Goal: Task Accomplishment & Management: Use online tool/utility

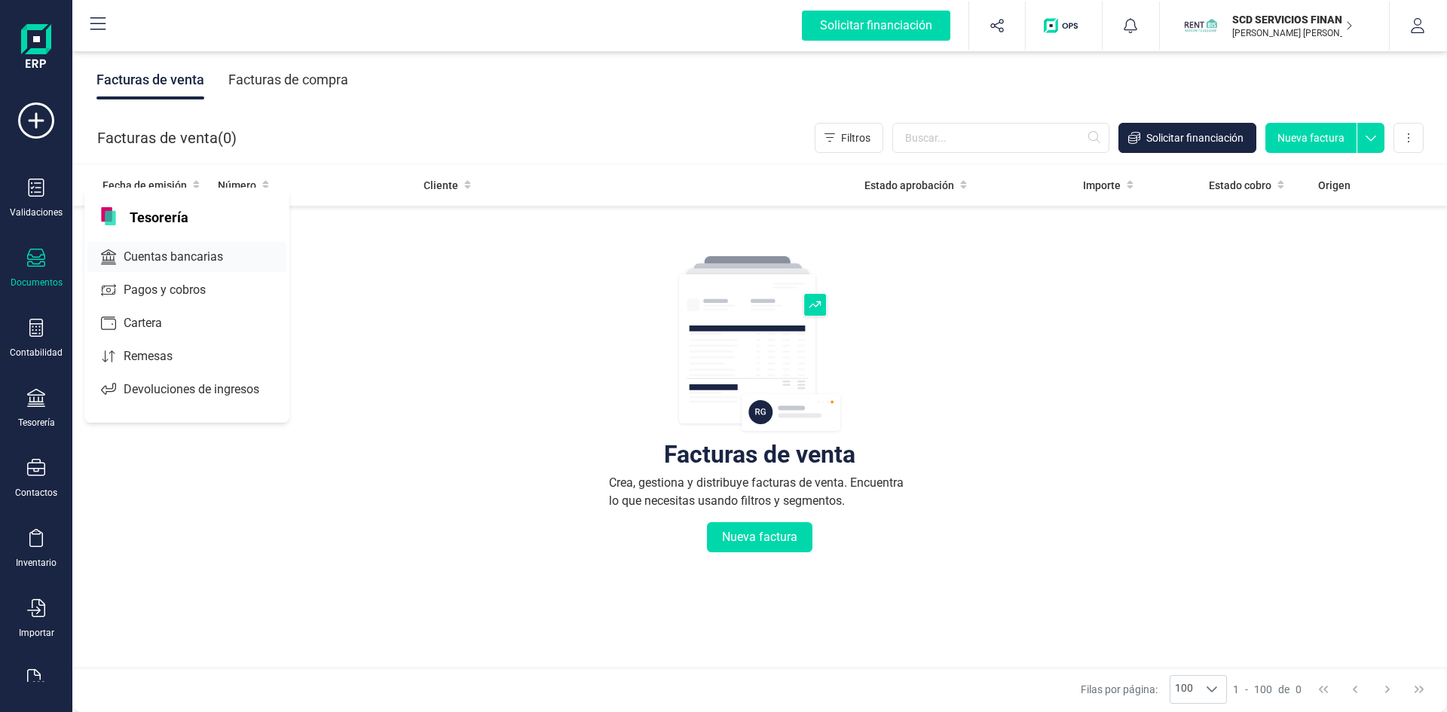
click at [201, 258] on span "Cuentas bancarias" at bounding box center [184, 257] width 133 height 18
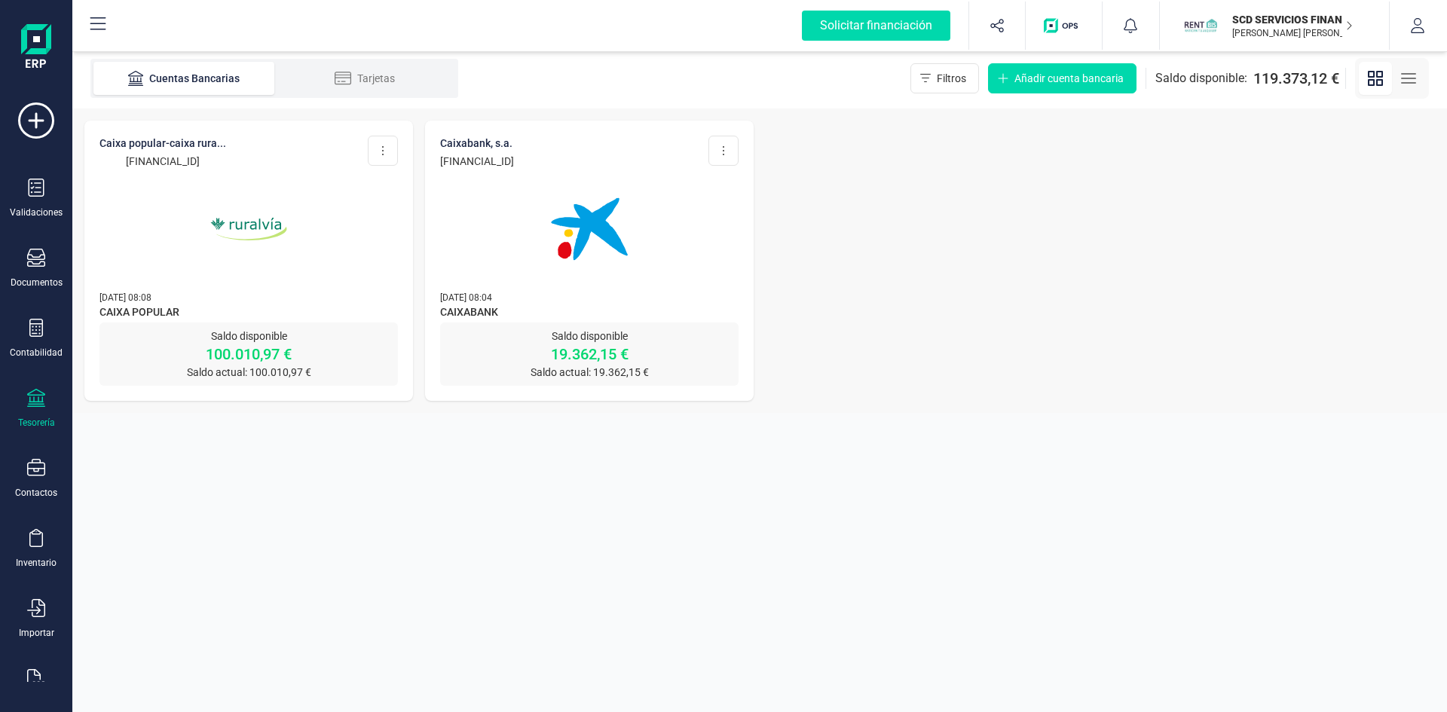
click at [252, 225] on img at bounding box center [248, 229] width 127 height 127
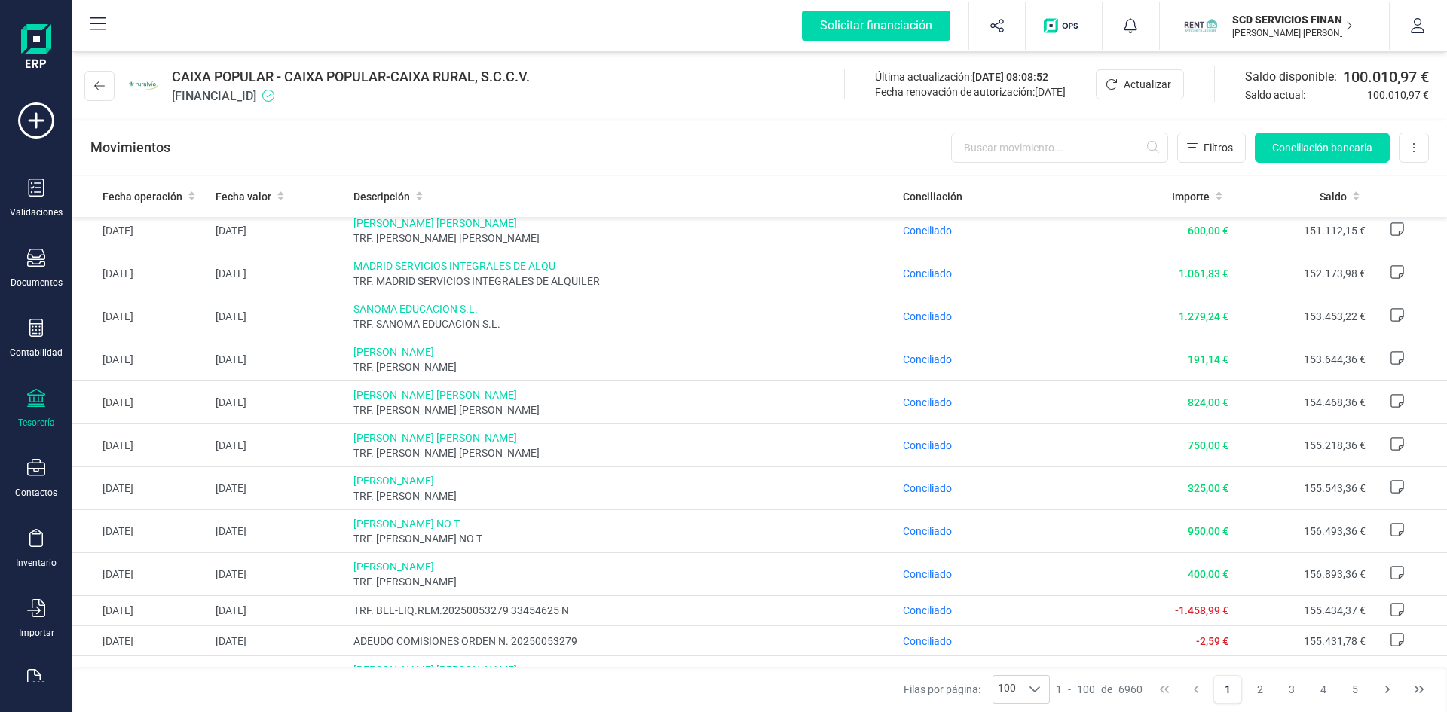
scroll to position [1739, 0]
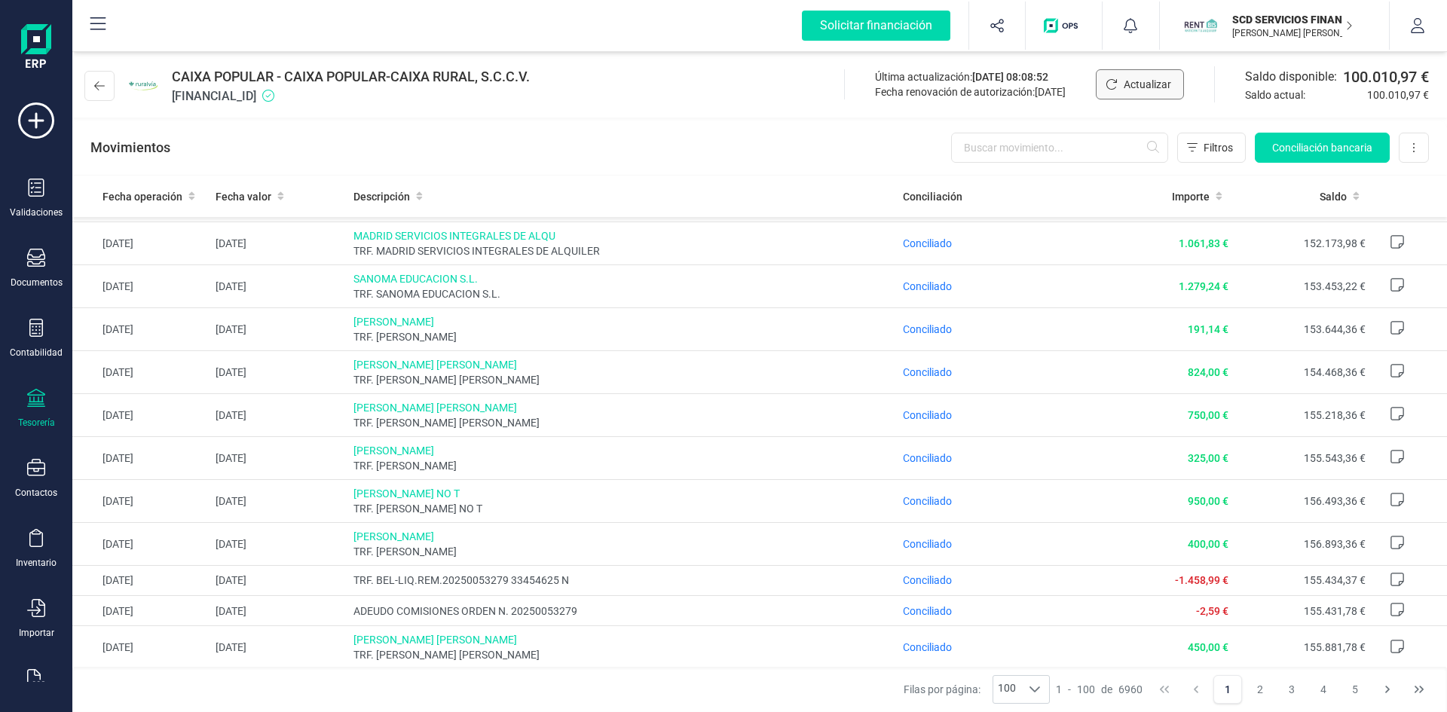
click at [1124, 81] on span "Actualizar" at bounding box center [1147, 84] width 47 height 15
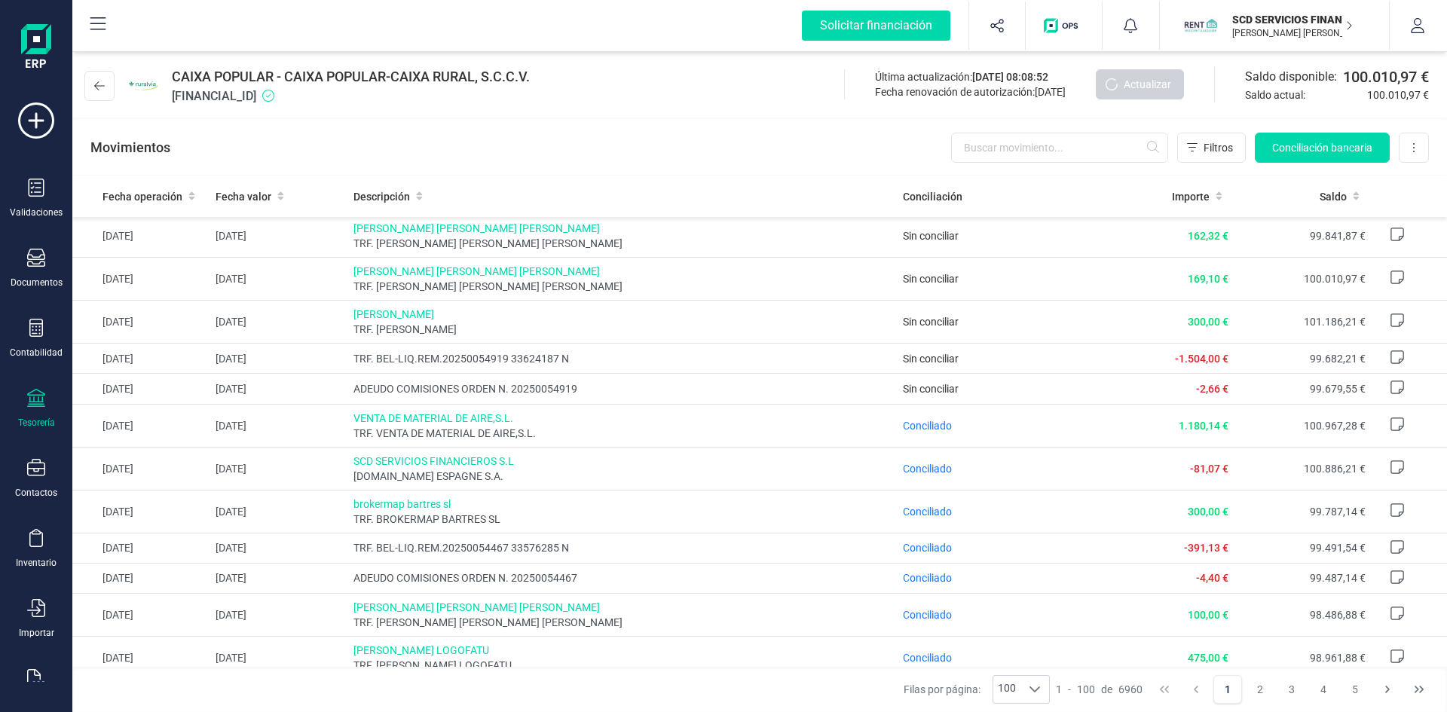
scroll to position [0, 0]
click at [1016, 149] on input "text" at bounding box center [1059, 148] width 217 height 30
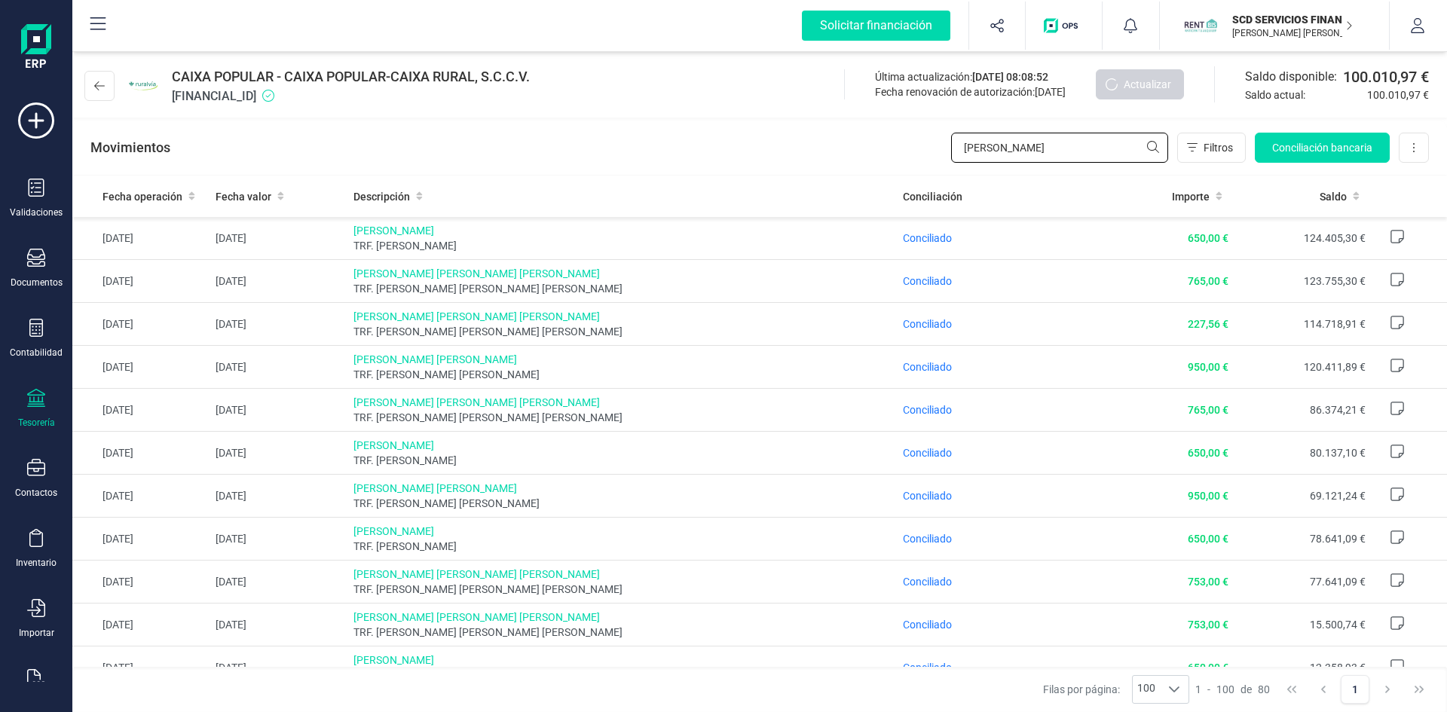
drag, startPoint x: 1006, startPoint y: 144, endPoint x: 926, endPoint y: 148, distance: 80.0
click at [926, 148] on div "Movimientos [PERSON_NAME] Conciliación bancaria Descargar Excel Eliminar cuenta" at bounding box center [759, 148] width 1375 height 54
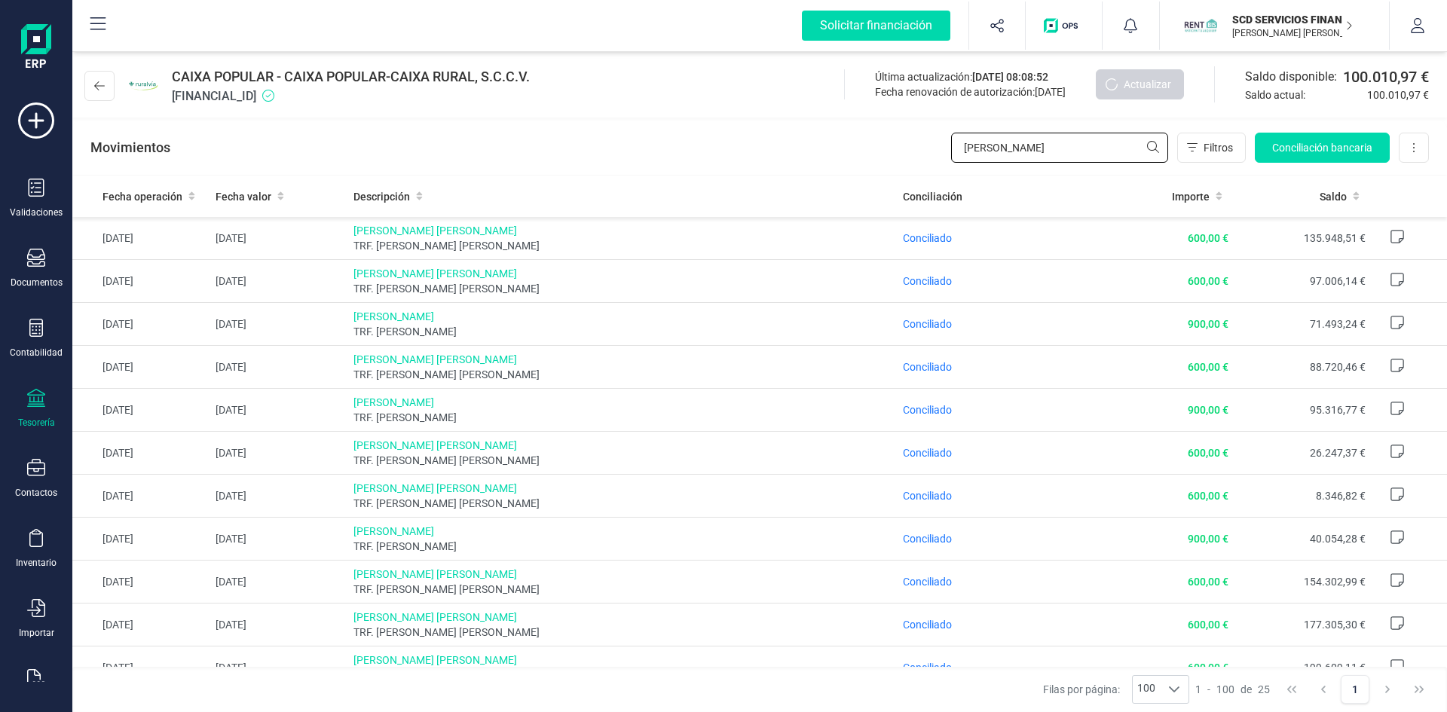
click at [1149, 145] on input "[PERSON_NAME]" at bounding box center [1059, 148] width 217 height 30
drag, startPoint x: 1048, startPoint y: 142, endPoint x: 934, endPoint y: 151, distance: 113.3
click at [934, 151] on div "Movimientos [PERSON_NAME] Conciliación bancaria Descargar Excel Eliminar cuenta" at bounding box center [759, 148] width 1375 height 54
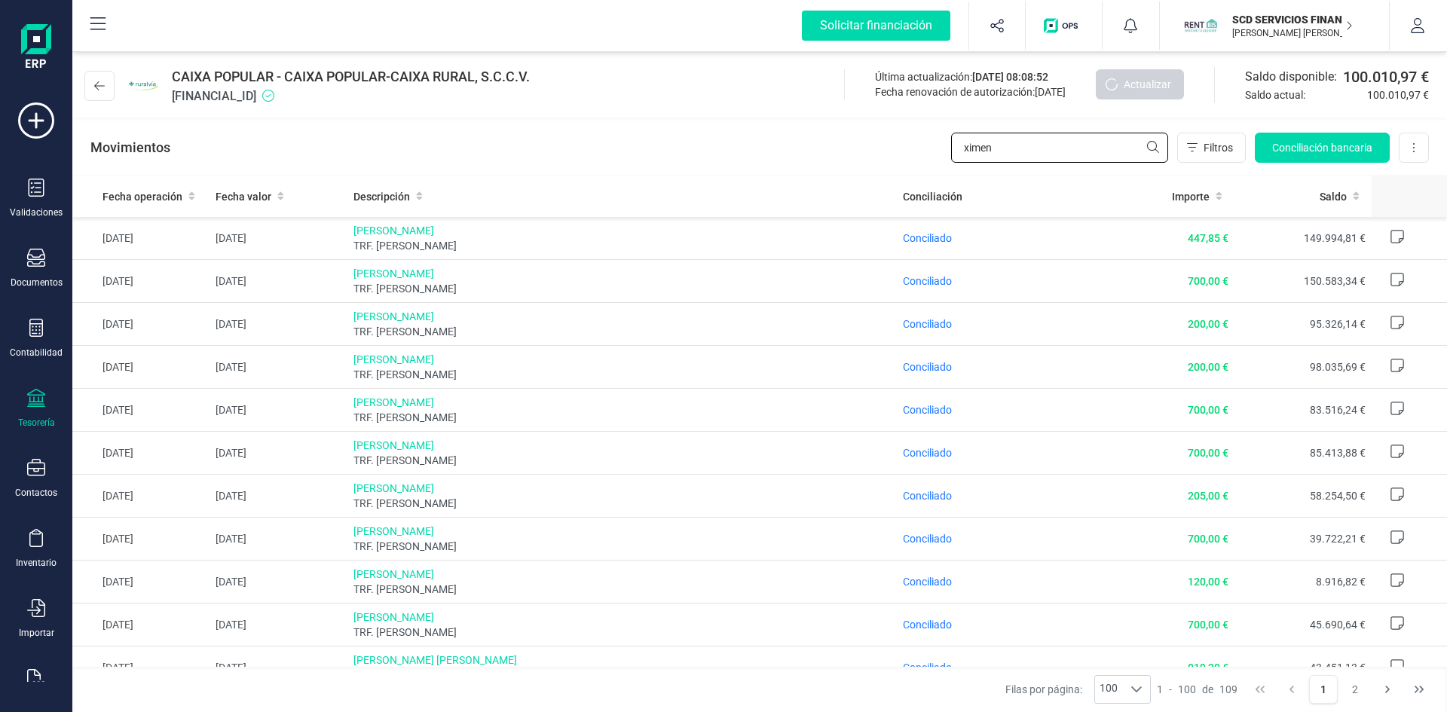
type input "ximena"
